Goal: Task Accomplishment & Management: Manage account settings

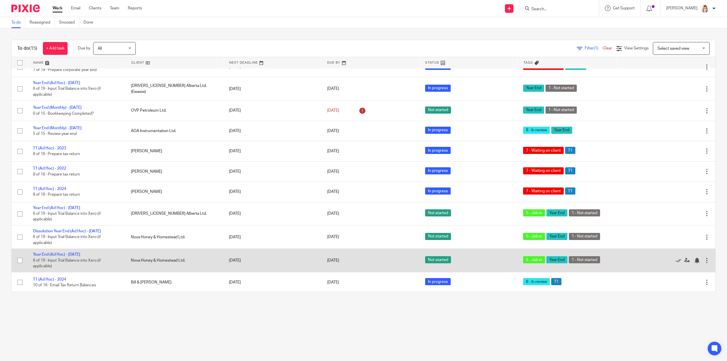
scroll to position [101, 0]
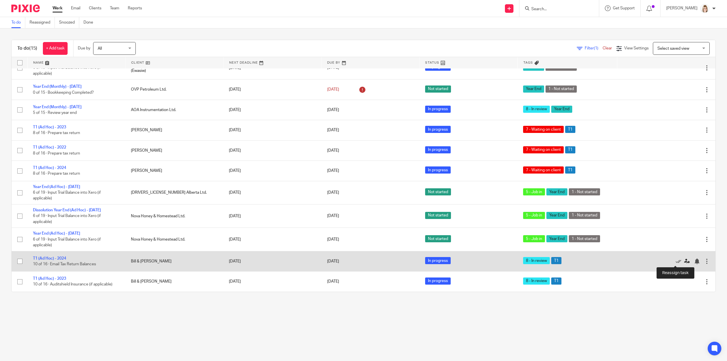
click at [684, 261] on icon at bounding box center [687, 262] width 6 height 6
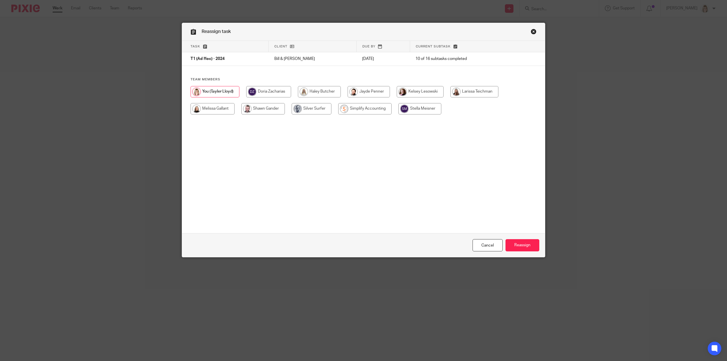
click at [221, 108] on input "radio" at bounding box center [213, 108] width 44 height 11
radio input "true"
click at [518, 245] on input "Reassign" at bounding box center [523, 245] width 34 height 12
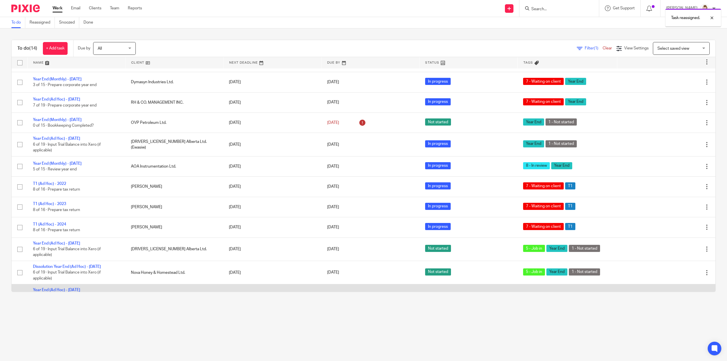
scroll to position [81, 0]
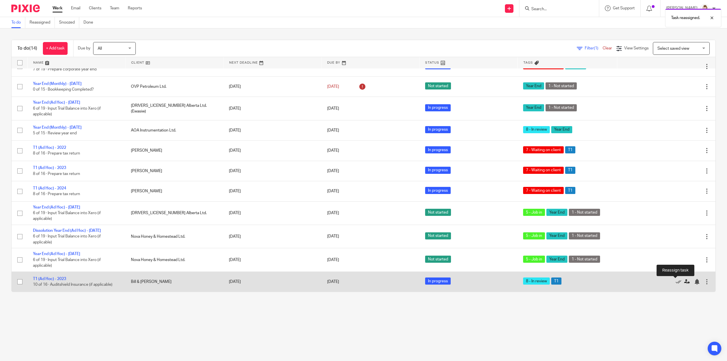
click at [684, 282] on link at bounding box center [688, 282] width 9 height 6
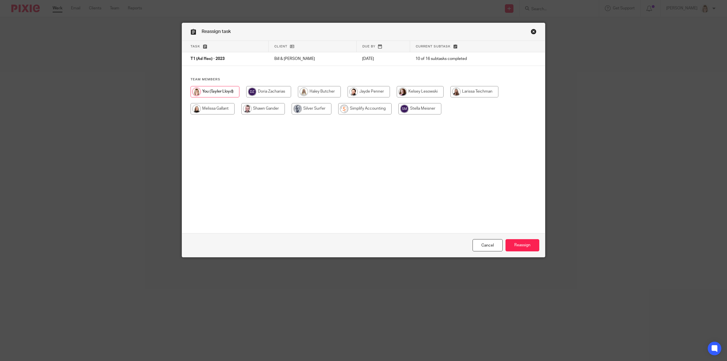
drag, startPoint x: 201, startPoint y: 109, endPoint x: 385, endPoint y: 166, distance: 192.2
click at [201, 109] on input "radio" at bounding box center [213, 108] width 44 height 11
radio input "true"
click at [527, 245] on input "Reassign" at bounding box center [523, 245] width 34 height 12
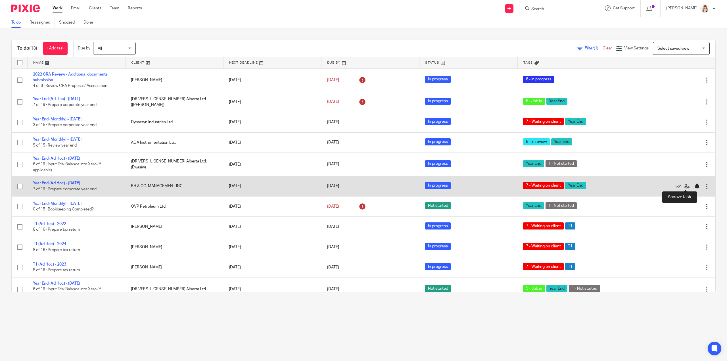
click at [694, 186] on div at bounding box center [697, 187] width 6 height 6
